Goal: Transaction & Acquisition: Purchase product/service

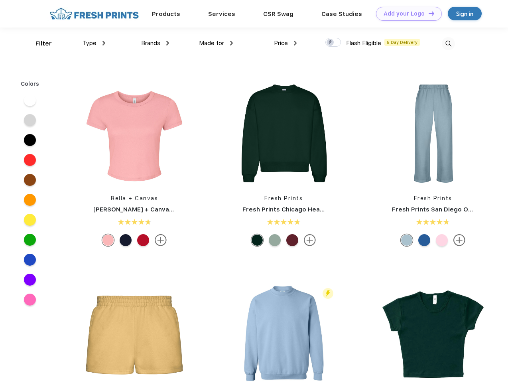
click at [406, 14] on link "Add your Logo Design Tool" at bounding box center [409, 14] width 66 height 14
click at [0, 0] on div "Design Tool" at bounding box center [0, 0] width 0 height 0
click at [428, 13] on link "Add your Logo Design Tool" at bounding box center [409, 14] width 66 height 14
click at [38, 43] on div "Filter" at bounding box center [44, 43] width 16 height 9
click at [94, 43] on span "Type" at bounding box center [90, 43] width 14 height 7
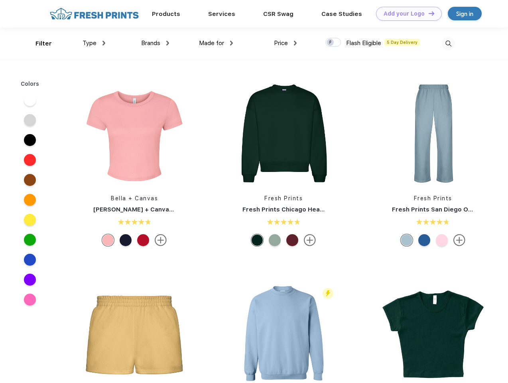
click at [155, 43] on span "Brands" at bounding box center [150, 43] width 19 height 7
click at [216, 43] on span "Made for" at bounding box center [211, 43] width 25 height 7
click at [286, 43] on span "Price" at bounding box center [281, 43] width 14 height 7
click at [334, 43] on div at bounding box center [334, 42] width 16 height 9
click at [331, 43] on input "checkbox" at bounding box center [328, 40] width 5 height 5
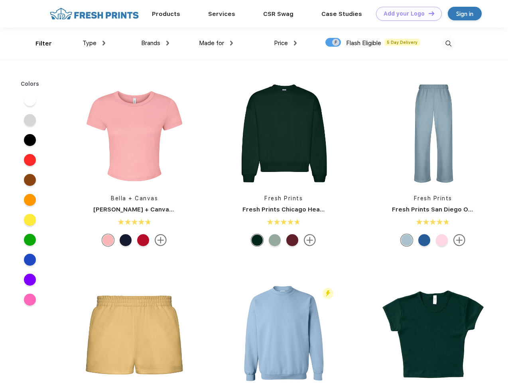
click at [449, 43] on img at bounding box center [448, 43] width 13 height 13
